Goal: Transaction & Acquisition: Book appointment/travel/reservation

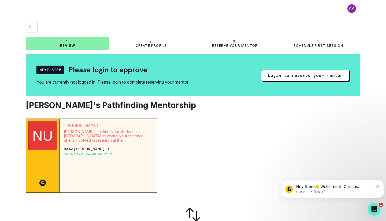
click at [273, 79] on button "Login to reserve your mentor" at bounding box center [305, 75] width 89 height 11
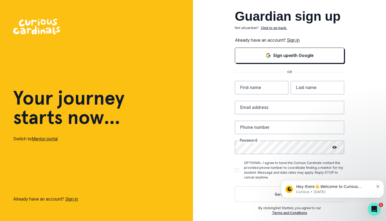
click at [283, 65] on div "Guardian sign up Not a Guardian ? Click to go back. Already have an account? Si…" at bounding box center [290, 112] width 110 height 205
click at [271, 53] on icon "Sign in with Google (GSuite)" at bounding box center [268, 55] width 5 height 5
click at [377, 185] on icon "Dismiss notification" at bounding box center [378, 186] width 3 height 3
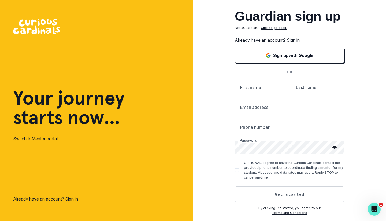
click at [295, 38] on link "Sign in" at bounding box center [293, 39] width 13 height 5
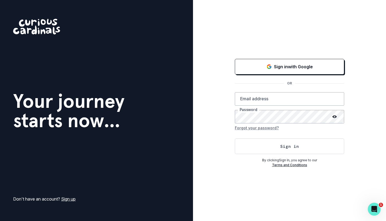
click at [281, 70] on button "Sign in with Google" at bounding box center [290, 67] width 110 height 16
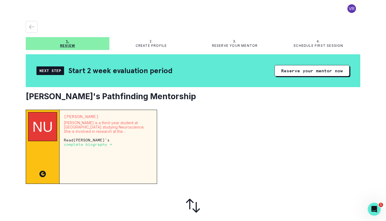
click at [310, 71] on button "Reserve your mentor now" at bounding box center [312, 70] width 75 height 11
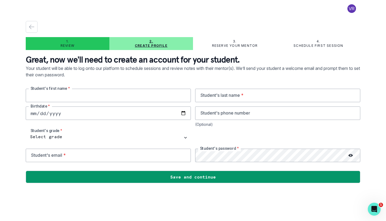
click at [145, 97] on input "text" at bounding box center [108, 95] width 165 height 13
type input "[PERSON_NAME]"
click at [241, 89] on input "text" at bounding box center [277, 95] width 165 height 13
type input "[PERSON_NAME]"
click at [91, 107] on input "date" at bounding box center [108, 112] width 165 height 13
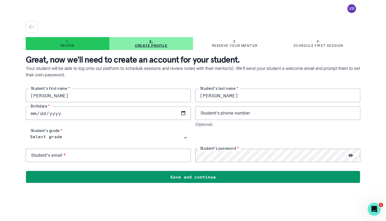
click at [91, 109] on input "date" at bounding box center [108, 112] width 165 height 13
click at [184, 112] on input "date" at bounding box center [108, 112] width 165 height 13
click at [242, 113] on input "tel" at bounding box center [277, 112] width 165 height 13
click at [133, 115] on input "[DATE]" at bounding box center [108, 112] width 165 height 13
click at [185, 114] on input "[DATE]" at bounding box center [108, 112] width 165 height 13
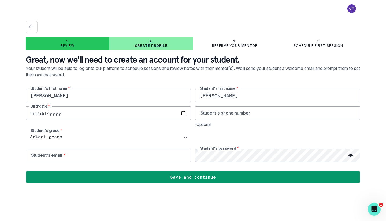
type input "[DATE]"
click at [235, 113] on input "tel" at bounding box center [277, 112] width 165 height 13
drag, startPoint x: 230, startPoint y: 114, endPoint x: 209, endPoint y: 116, distance: 21.6
click at [209, 116] on input "3059785538" at bounding box center [277, 112] width 165 height 13
type input "3052818230"
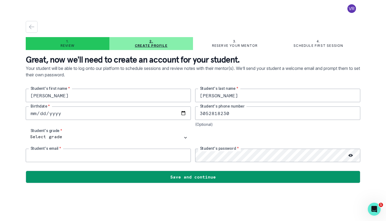
click at [121, 154] on input "email" at bounding box center [108, 154] width 165 height 13
type input "[EMAIL_ADDRESS][DOMAIN_NAME]"
click at [351, 151] on div at bounding box center [350, 154] width 19 height 13
click at [0, 139] on div "1. Review 2. Create profile 3. Reserve your mentor 4. Schedule first session Gr…" at bounding box center [193, 110] width 386 height 221
click at [0, 133] on div "1. Review 2. Create profile 3. Reserve your mentor 4. Schedule first session Gr…" at bounding box center [193, 110] width 386 height 221
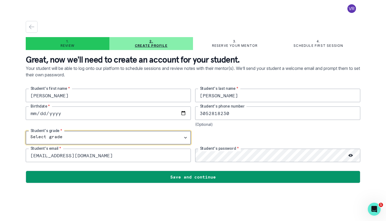
click at [92, 133] on select "Select grade 1st Grade 2nd Grade 3rd Grade 4th Grade 5th Grade 6th Grade 7th Gr…" at bounding box center [108, 137] width 165 height 13
select select "8th Grade"
click at [26, 131] on select "Select grade 1st Grade 2nd Grade 3rd Grade 4th Grade 5th Grade 6th Grade 7th Gr…" at bounding box center [108, 137] width 165 height 13
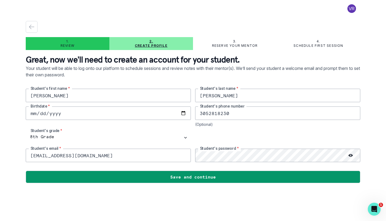
click at [357, 157] on div at bounding box center [350, 154] width 19 height 13
click at [350, 155] on icon at bounding box center [351, 155] width 4 height 3
click at [350, 155] on icon at bounding box center [350, 155] width 3 height 2
click at [297, 177] on button "Save and continue" at bounding box center [193, 176] width 335 height 12
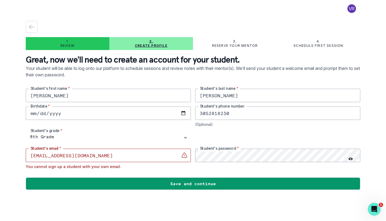
click at [155, 157] on input "[EMAIL_ADDRESS][DOMAIN_NAME]" at bounding box center [108, 154] width 165 height 13
click at [1, 59] on div "1. Review 2. Create profile 3. Reserve your mentor 4. Schedule first session Gr…" at bounding box center [193, 110] width 386 height 221
click at [76, 155] on input "[EMAIL_ADDRESS][DOMAIN_NAME]" at bounding box center [108, 154] width 165 height 13
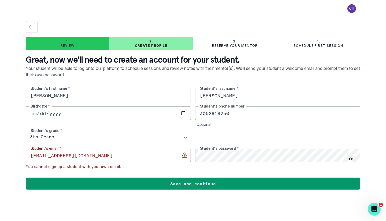
click at [76, 155] on input "[EMAIL_ADDRESS][DOMAIN_NAME]" at bounding box center [108, 154] width 165 height 13
drag, startPoint x: 66, startPoint y: 155, endPoint x: 30, endPoint y: 157, distance: 35.7
click at [30, 157] on input "[EMAIL_ADDRESS][DOMAIN_NAME]" at bounding box center [108, 154] width 165 height 13
click at [67, 156] on input "@[DOMAIN_NAME]" at bounding box center [108, 154] width 165 height 13
type input "@"
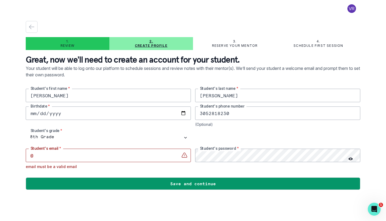
click at [67, 156] on input "@" at bounding box center [108, 154] width 165 height 13
click at [67, 156] on input "email" at bounding box center [108, 154] width 165 height 13
click at [352, 5] on button at bounding box center [352, 8] width 17 height 9
click at [324, 20] on button "Log out" at bounding box center [331, 22] width 60 height 10
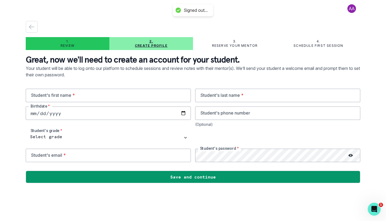
click at [324, 64] on p "Great, now we'll need to create an account for your student." at bounding box center [193, 59] width 335 height 11
click at [108, 37] on div "1. Review 2. Create profile 3. Reserve your mentor 4. Schedule first session Gr…" at bounding box center [193, 102] width 335 height 162
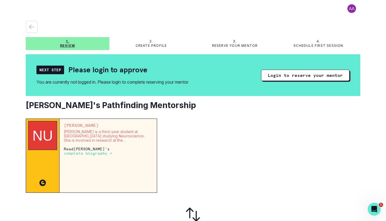
drag, startPoint x: 52, startPoint y: 2, endPoint x: 323, endPoint y: 121, distance: 296.2
click at [323, 121] on div at bounding box center [261, 155] width 199 height 74
click at [356, 6] on button at bounding box center [352, 8] width 17 height 9
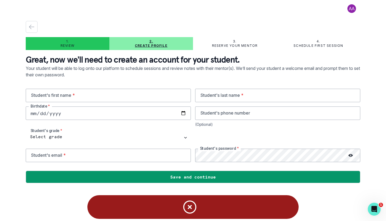
click at [353, 9] on button at bounding box center [352, 8] width 17 height 9
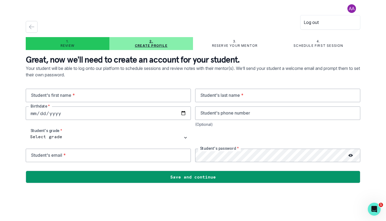
click at [149, 45] on p "Create profile" at bounding box center [151, 45] width 33 height 4
click at [160, 42] on div "2. Create profile" at bounding box center [152, 43] width 84 height 9
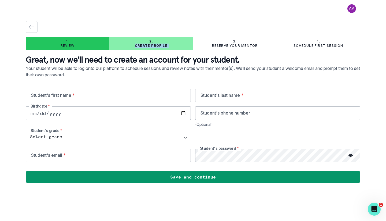
click at [160, 42] on div "2. Create profile" at bounding box center [152, 43] width 84 height 9
click at [152, 41] on p "2." at bounding box center [151, 41] width 4 height 4
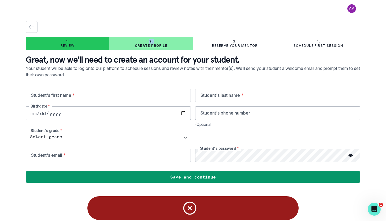
click at [152, 43] on p "2." at bounding box center [151, 41] width 4 height 4
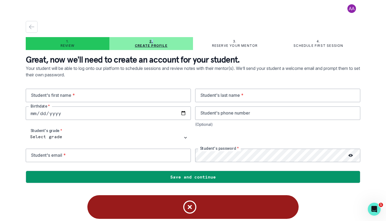
click at [152, 43] on p "2." at bounding box center [151, 41] width 4 height 4
click at [154, 44] on p "Create profile" at bounding box center [151, 45] width 33 height 4
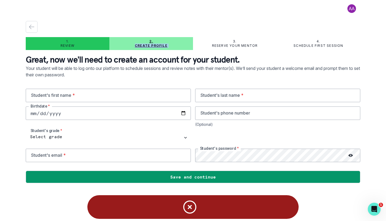
click at [154, 44] on p "Create profile" at bounding box center [151, 45] width 33 height 4
click at [153, 40] on p "2." at bounding box center [151, 41] width 4 height 4
click at [161, 34] on div "1. Review 2. Create profile 3. Reserve your mentor 4. Schedule first session Gr…" at bounding box center [193, 102] width 335 height 162
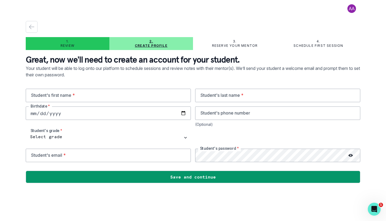
click at [166, 38] on div "2. Create profile" at bounding box center [152, 43] width 84 height 13
click at [215, 43] on div "3. Reserve your mentor" at bounding box center [235, 43] width 84 height 9
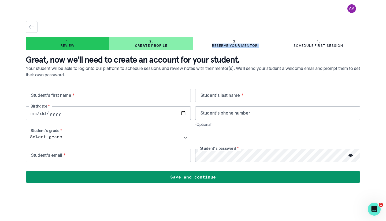
click at [226, 41] on div "3. Reserve your mentor" at bounding box center [235, 43] width 84 height 9
click at [233, 38] on div "3. Reserve your mentor" at bounding box center [235, 43] width 84 height 13
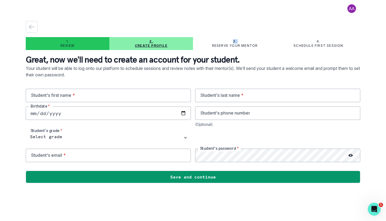
click at [233, 38] on div "3. Reserve your mentor" at bounding box center [235, 43] width 84 height 13
click at [235, 44] on p "Reserve your mentor" at bounding box center [235, 45] width 46 height 4
click at [234, 42] on p "3." at bounding box center [234, 41] width 3 height 4
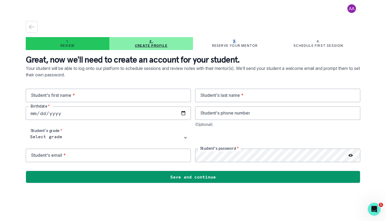
click at [234, 42] on p "3." at bounding box center [234, 41] width 3 height 4
